Goal: Find specific page/section: Find specific page/section

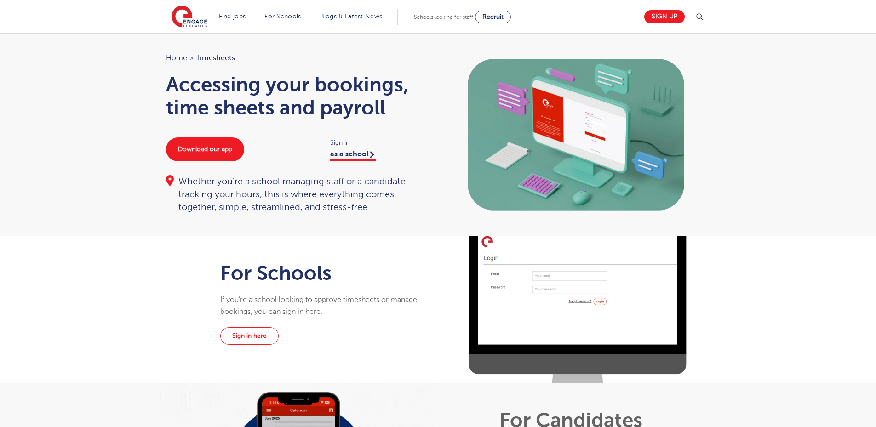
click at [671, 23] on div "Sign up" at bounding box center [671, 17] width 66 height 18
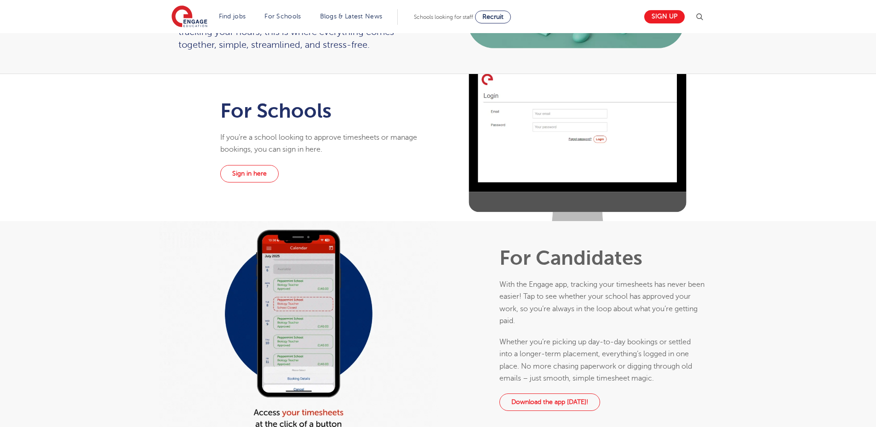
scroll to position [184, 0]
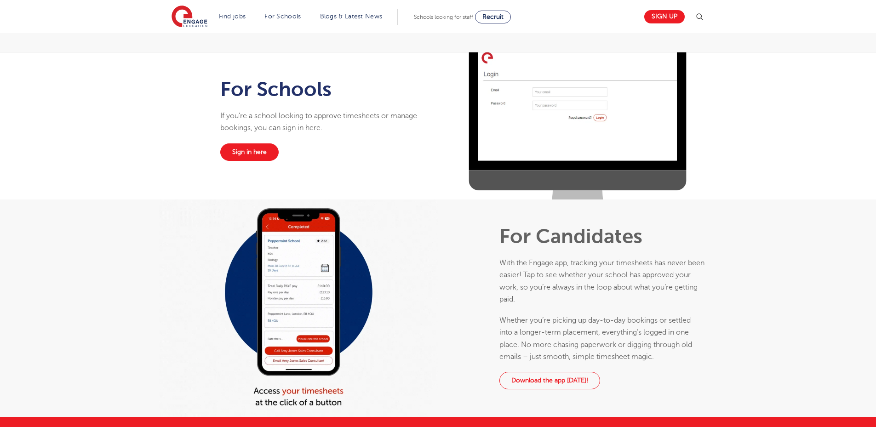
drag, startPoint x: 245, startPoint y: 139, endPoint x: 245, endPoint y: 145, distance: 6.0
click at [244, 144] on div "For Schools If you’re a school looking to approve timesheets or manage bookings…" at bounding box center [323, 120] width 216 height 136
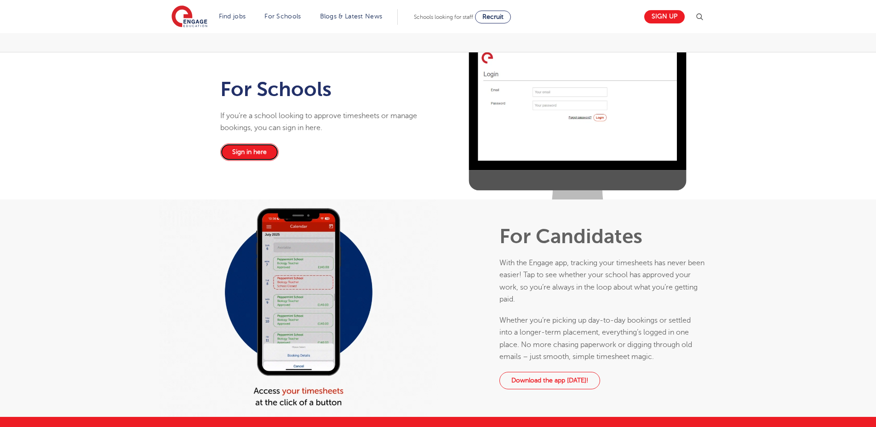
click at [246, 148] on link "Sign in here" at bounding box center [249, 151] width 58 height 17
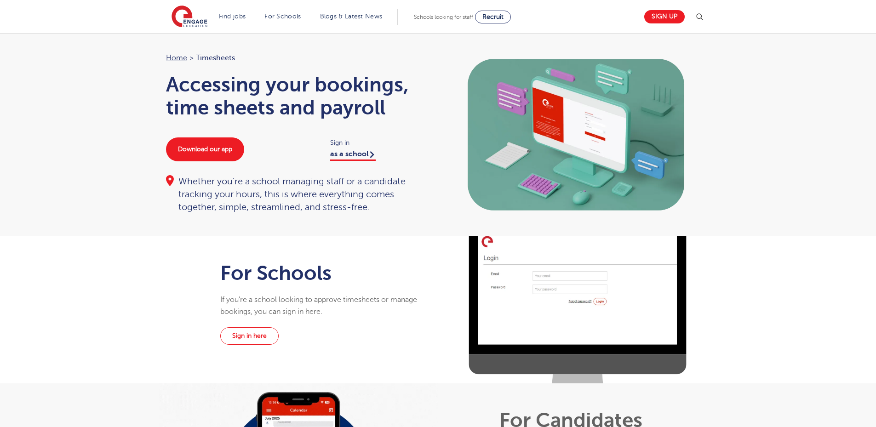
click at [251, 321] on div "For Schools If you’re a school looking to approve timesheets or manage bookings…" at bounding box center [323, 304] width 216 height 136
click at [248, 328] on link "Sign in here" at bounding box center [249, 335] width 58 height 17
